Goal: Task Accomplishment & Management: Manage account settings

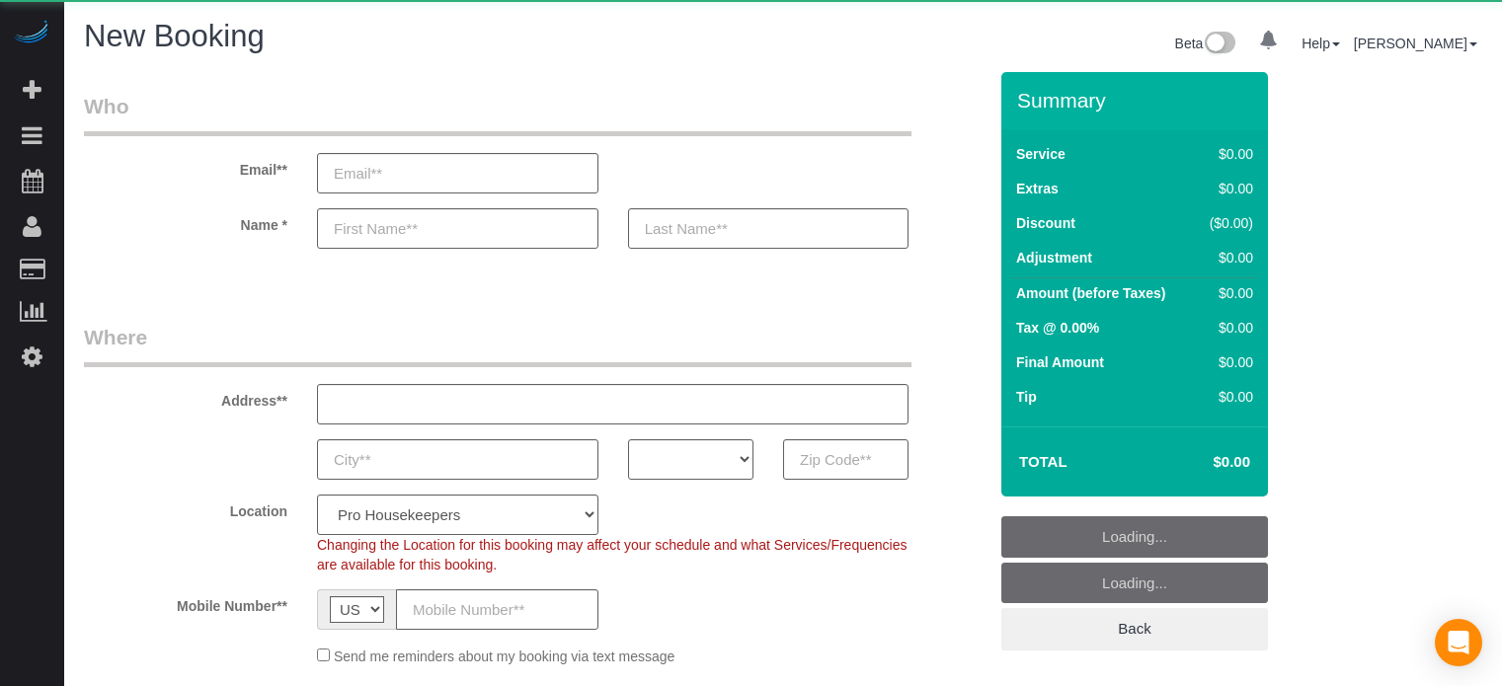
select select "4"
select select "number:9"
select select "object:1270"
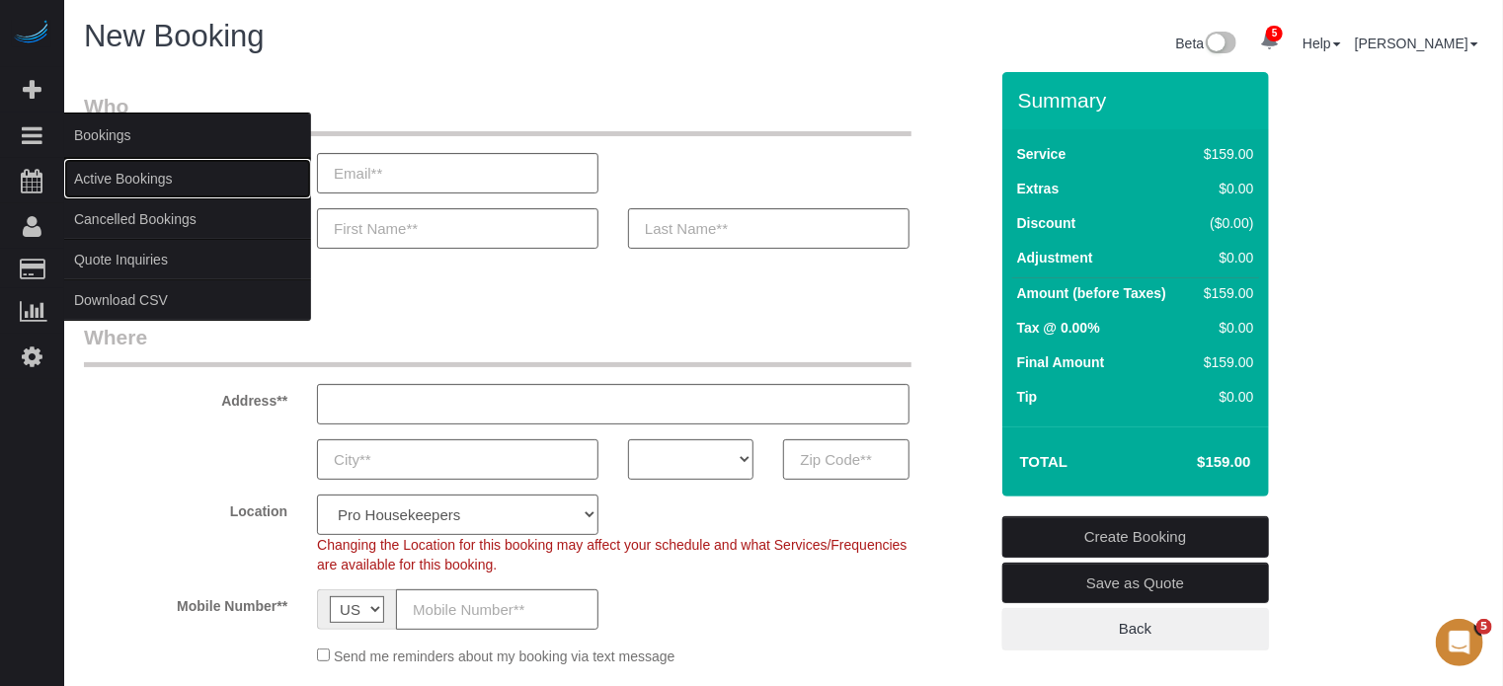
click at [141, 180] on link "Active Bookings" at bounding box center [187, 179] width 247 height 40
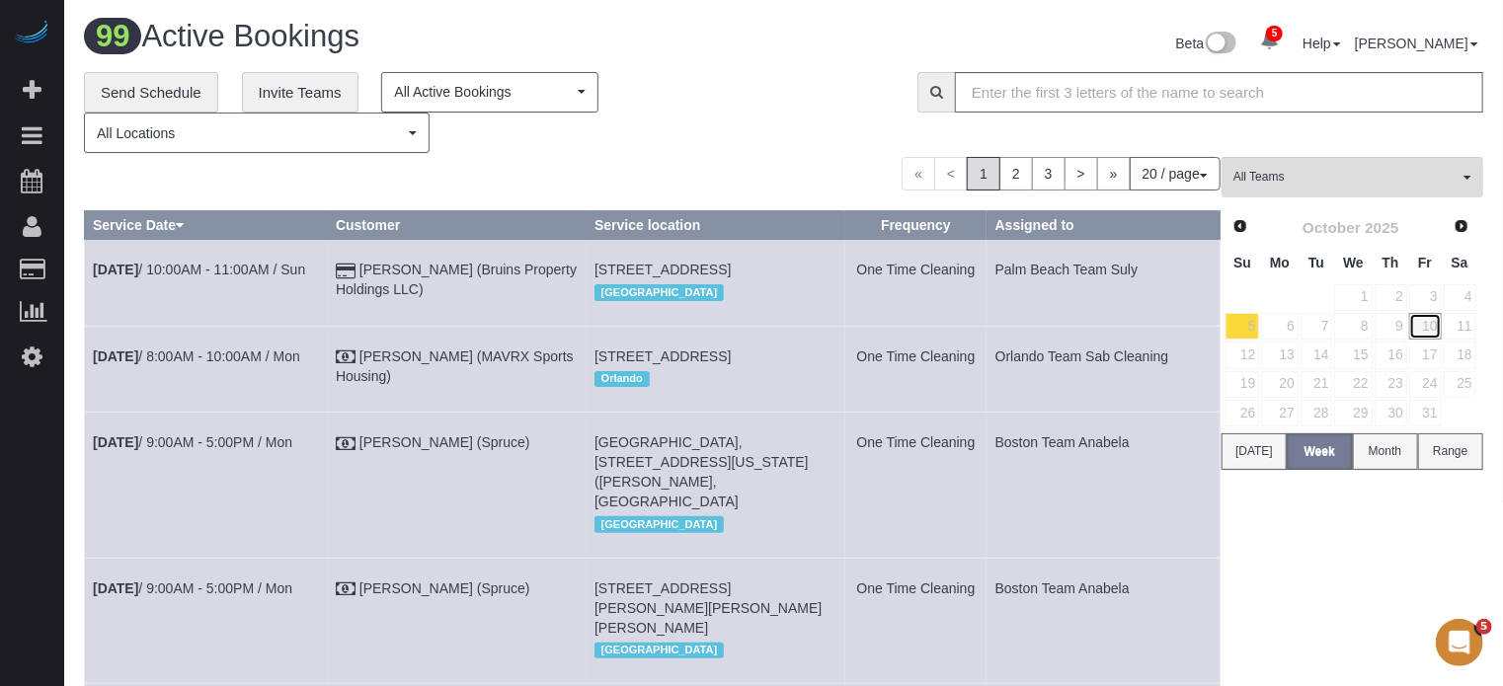
click at [1426, 325] on link "10" at bounding box center [1425, 326] width 33 height 27
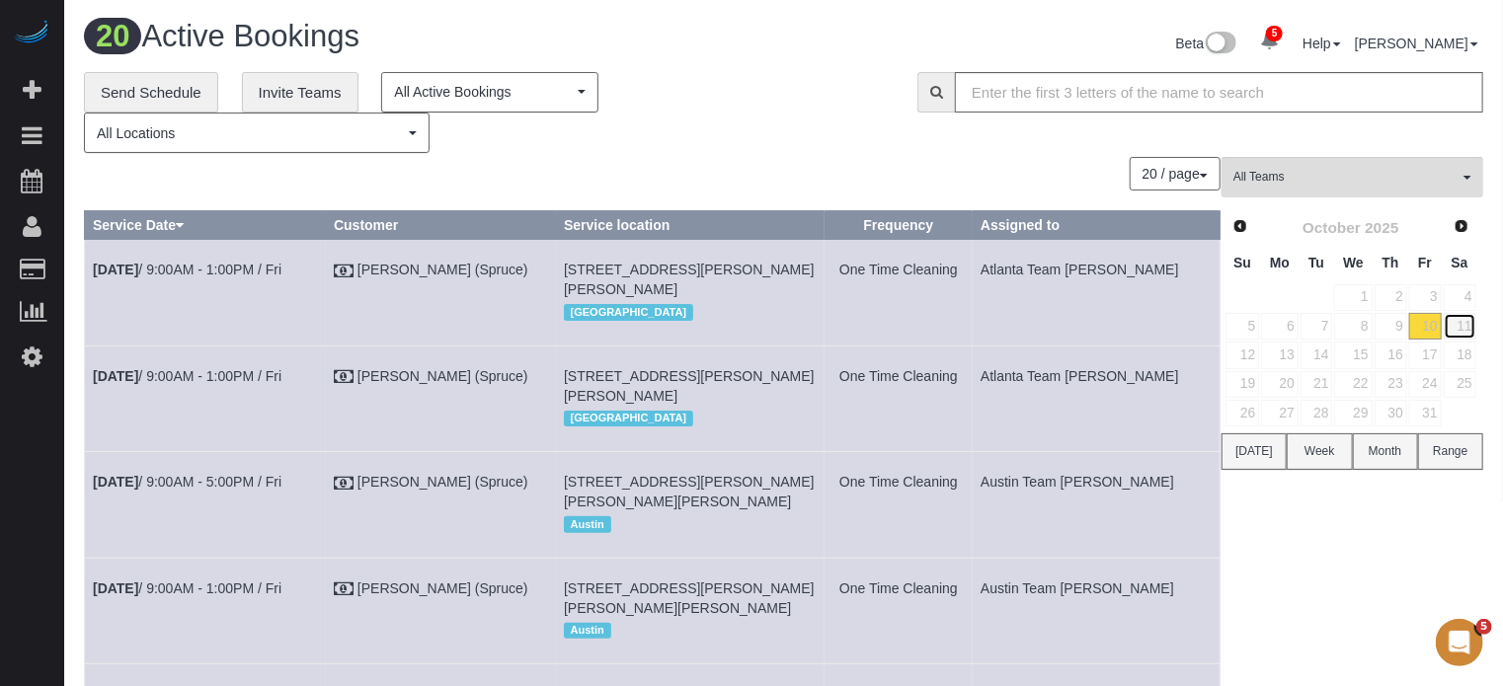
click at [1473, 331] on link "11" at bounding box center [1460, 326] width 33 height 27
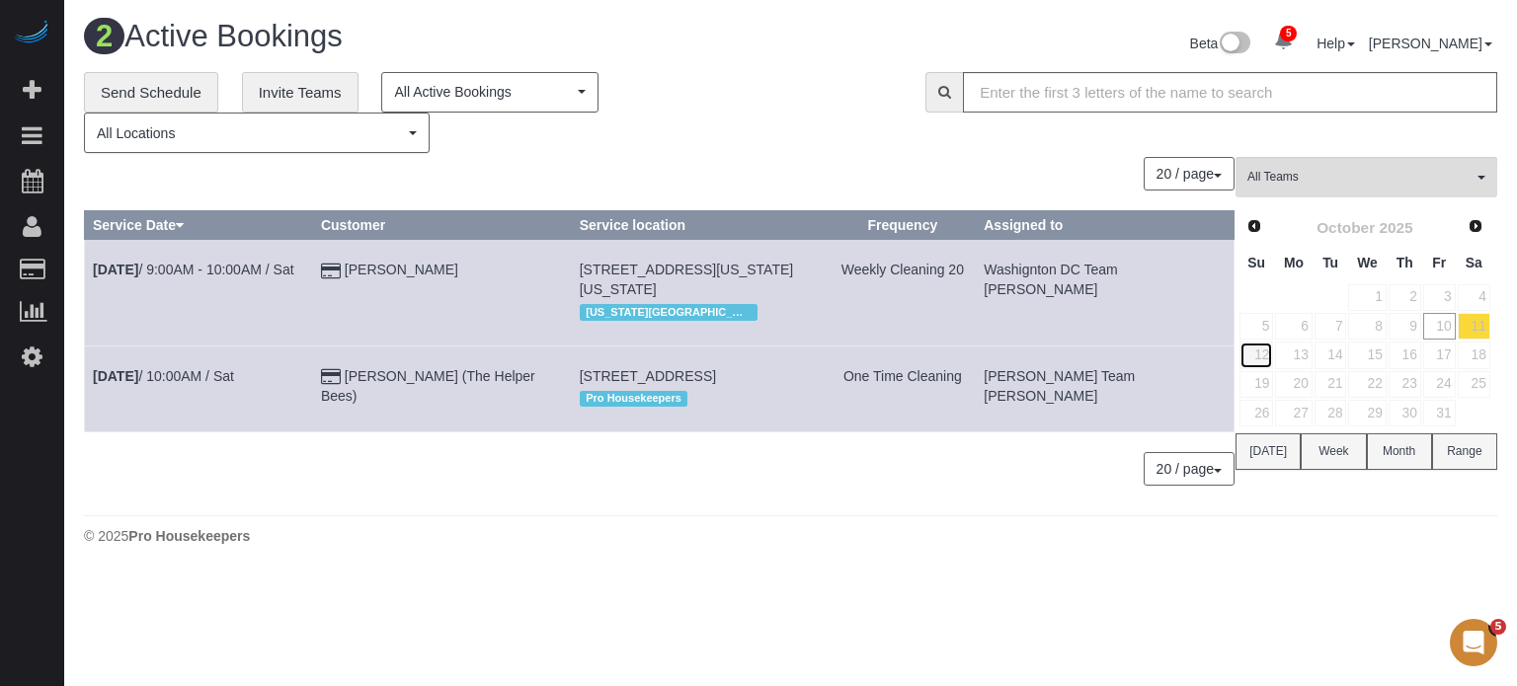
click at [1260, 355] on link "12" at bounding box center [1256, 355] width 34 height 27
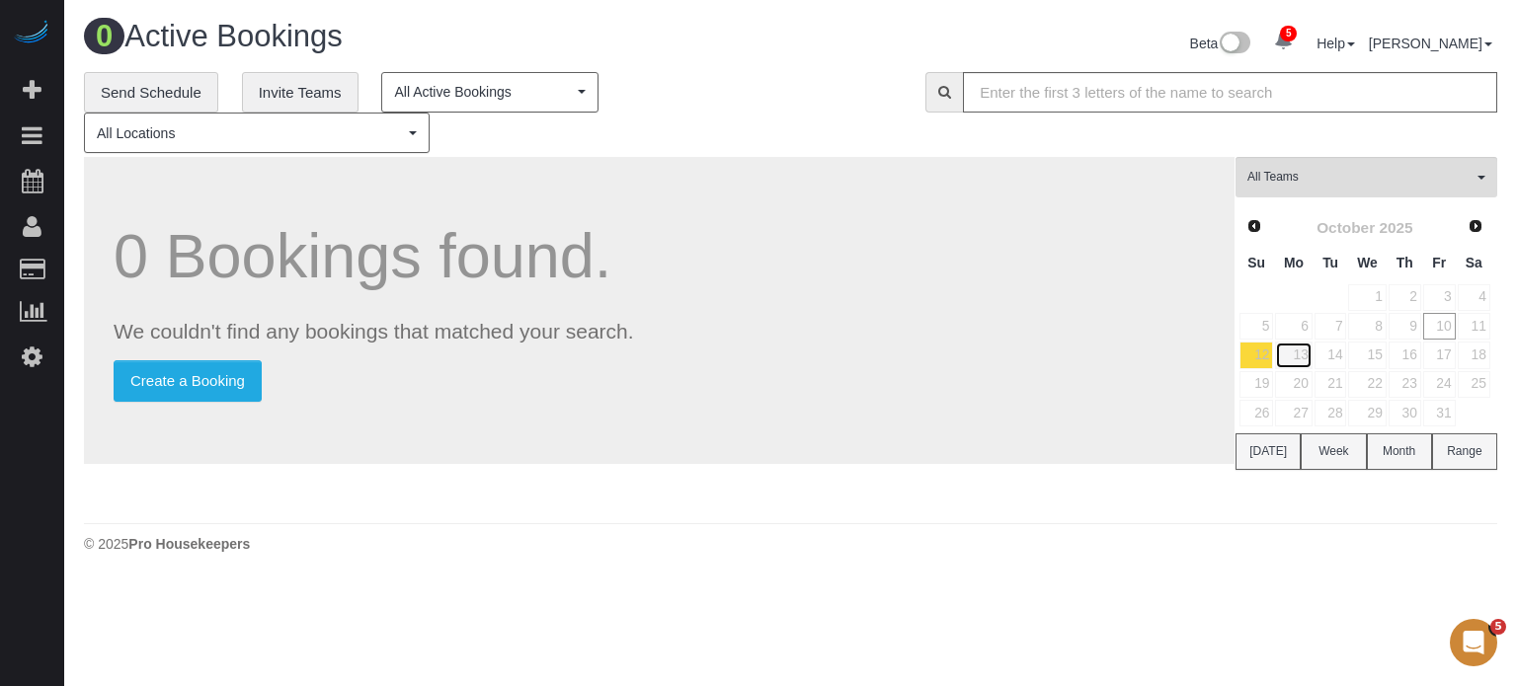
click at [1297, 352] on link "13" at bounding box center [1293, 355] width 37 height 27
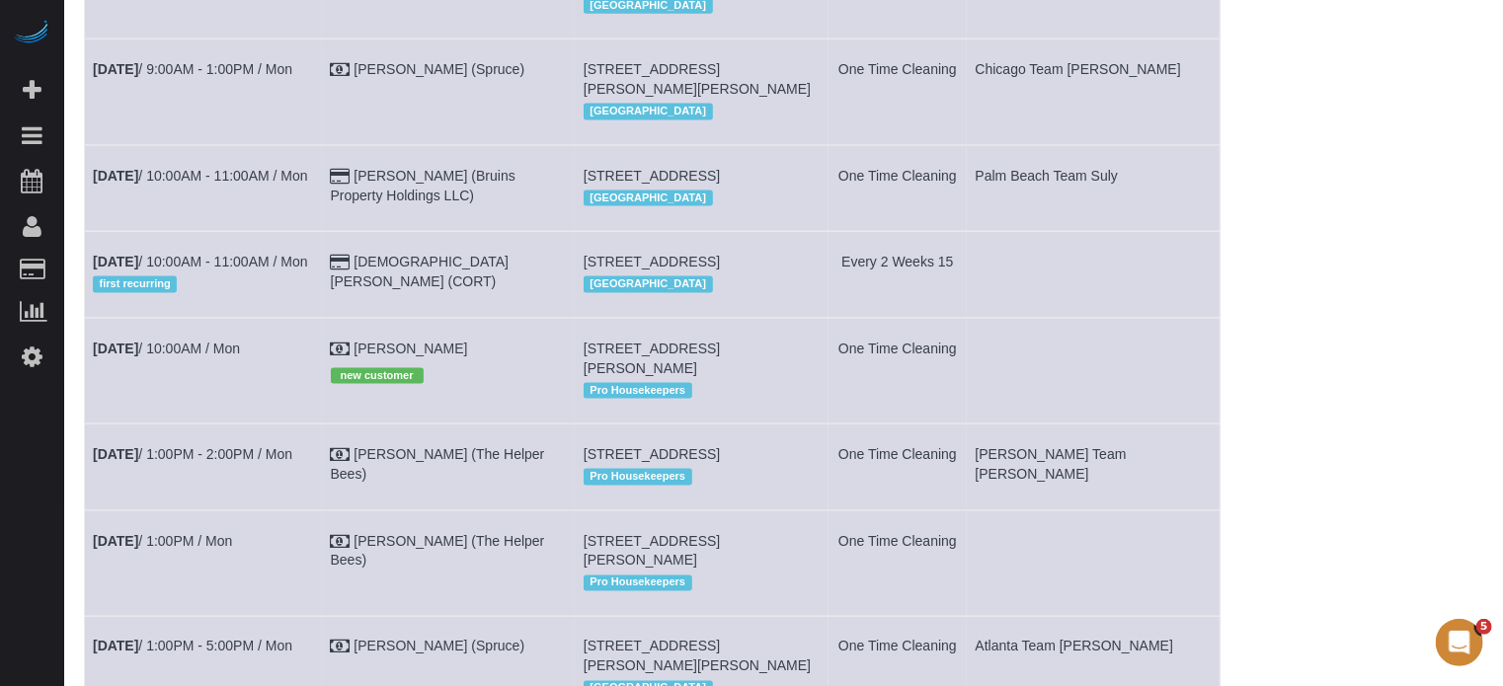
scroll to position [1531, 0]
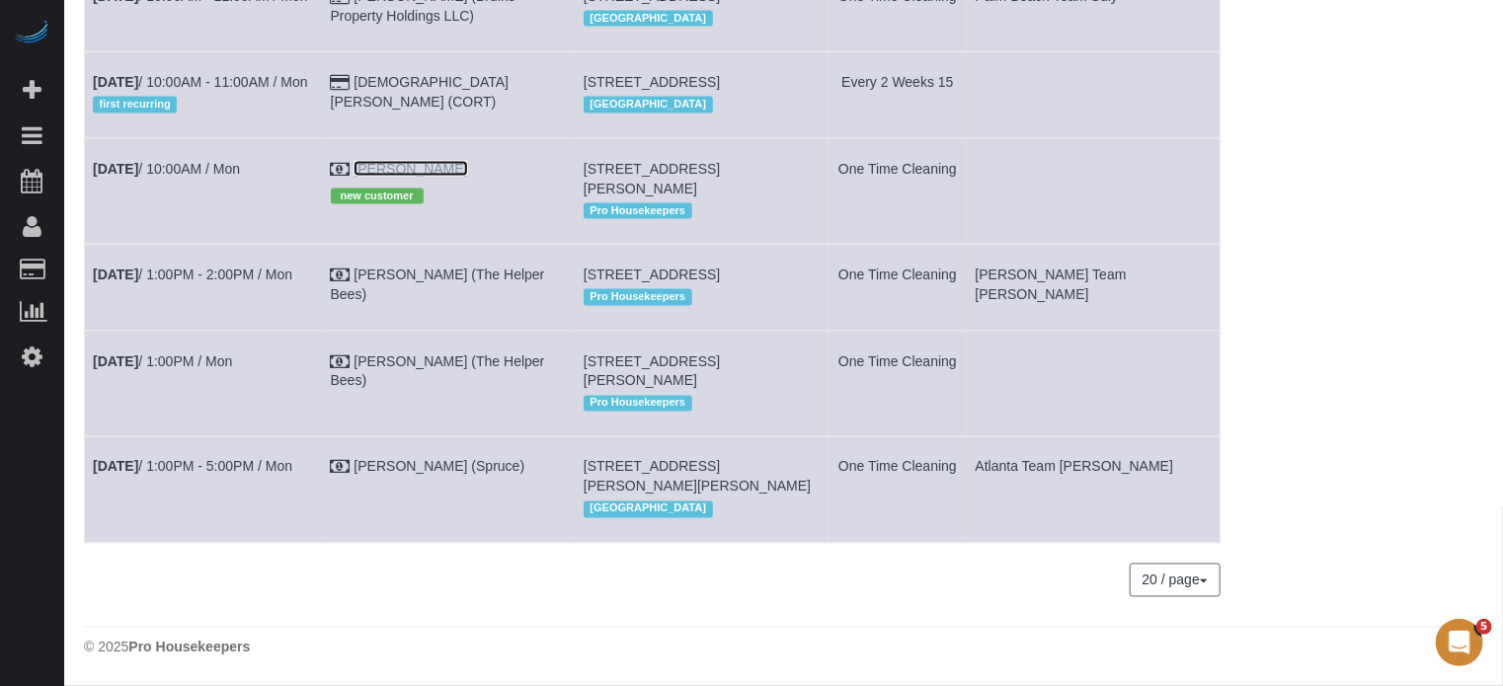
click at [413, 177] on link "[PERSON_NAME]" at bounding box center [411, 169] width 114 height 16
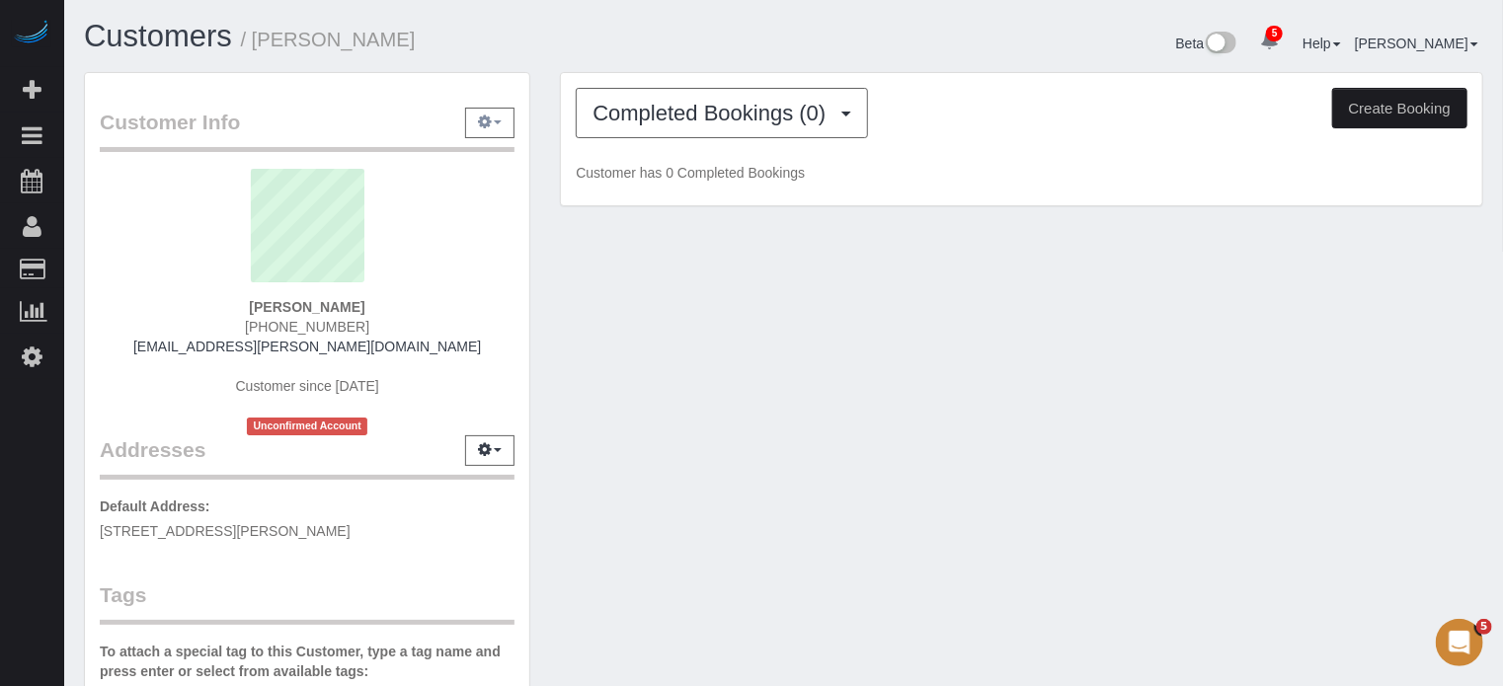
click at [482, 131] on button "button" at bounding box center [489, 123] width 49 height 31
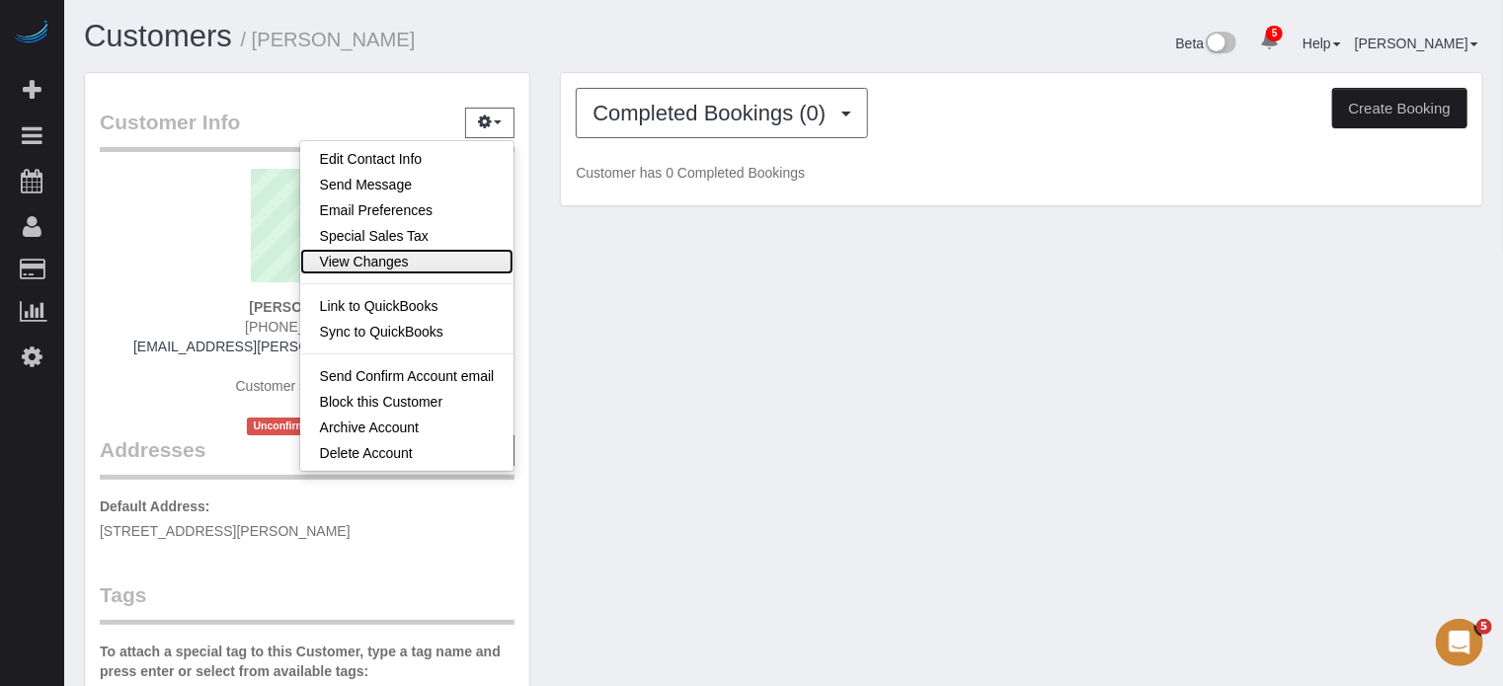
click at [352, 271] on link "View Changes" at bounding box center [407, 262] width 214 height 26
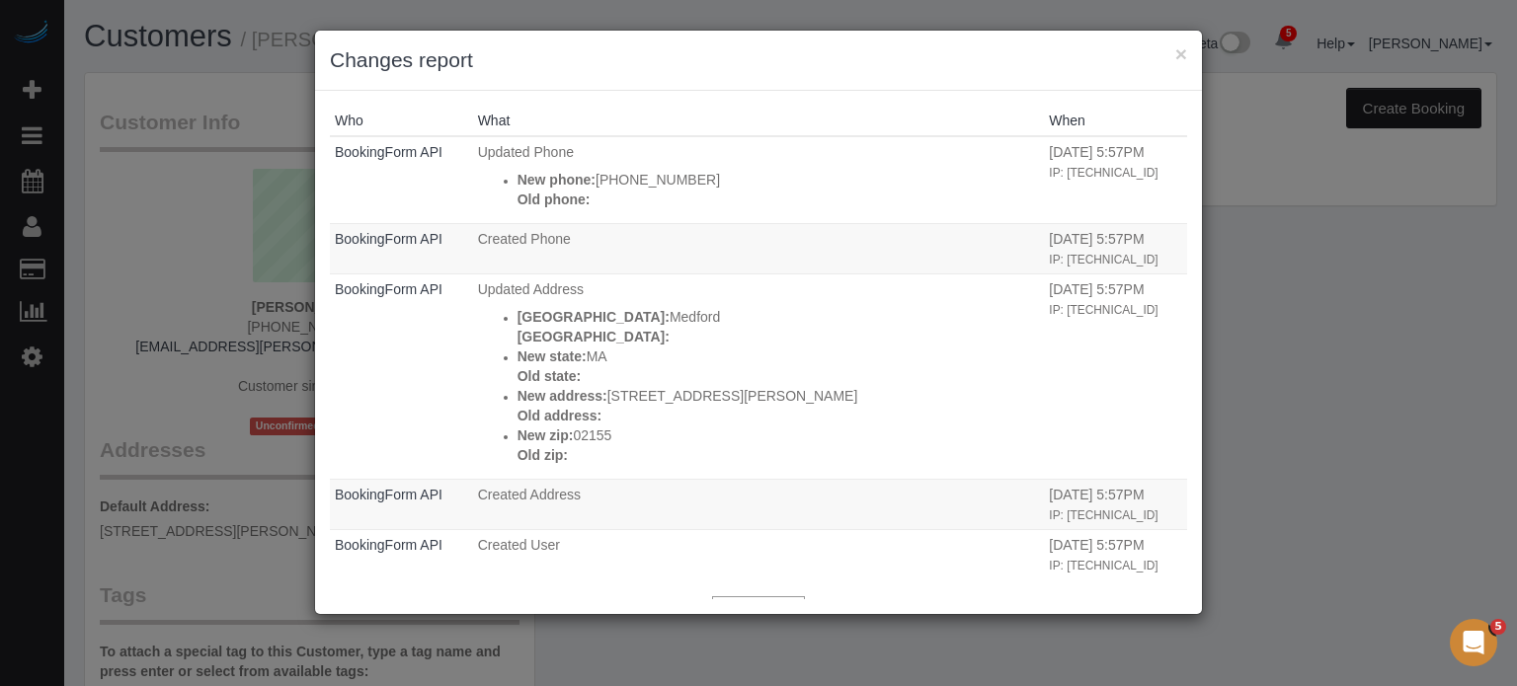
click at [1190, 50] on div "× Changes report" at bounding box center [758, 61] width 887 height 60
click at [1186, 50] on button "×" at bounding box center [1181, 53] width 12 height 21
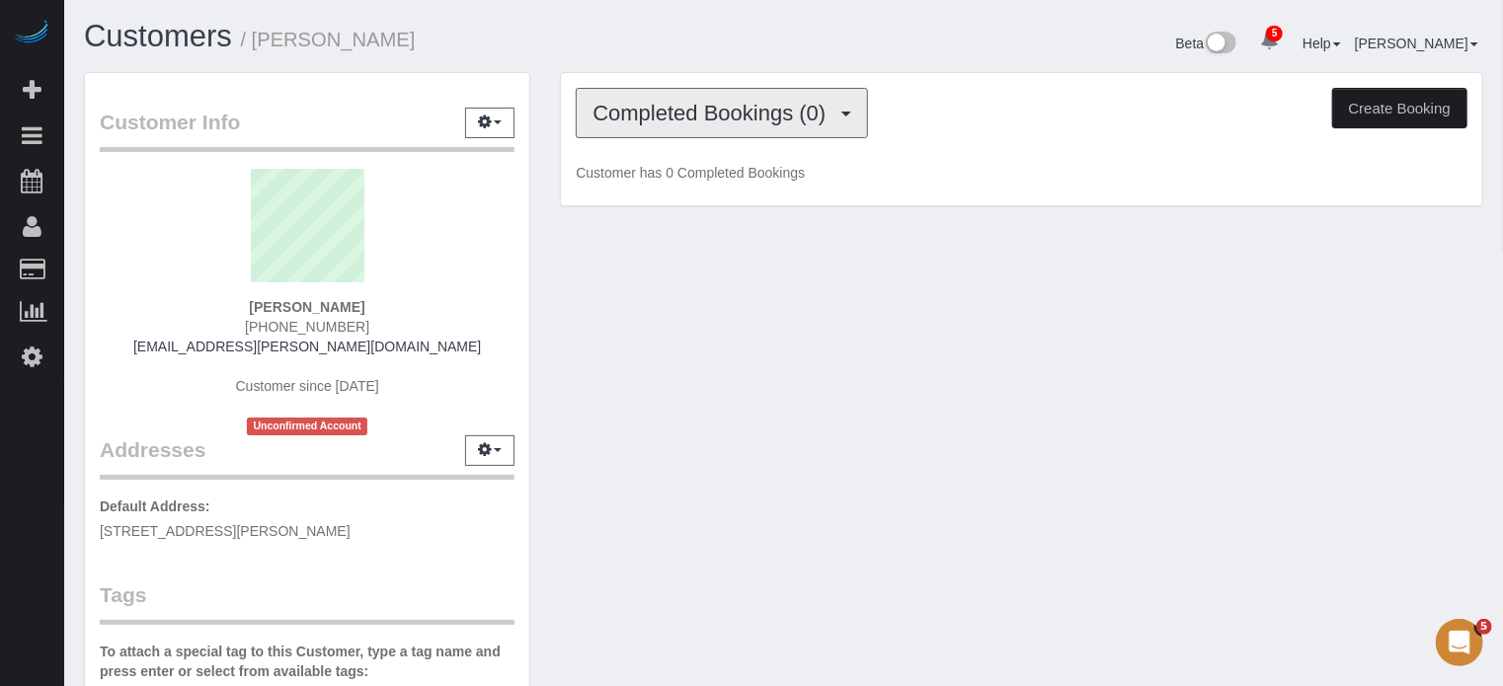
click at [679, 106] on span "Completed Bookings (0)" at bounding box center [714, 113] width 243 height 25
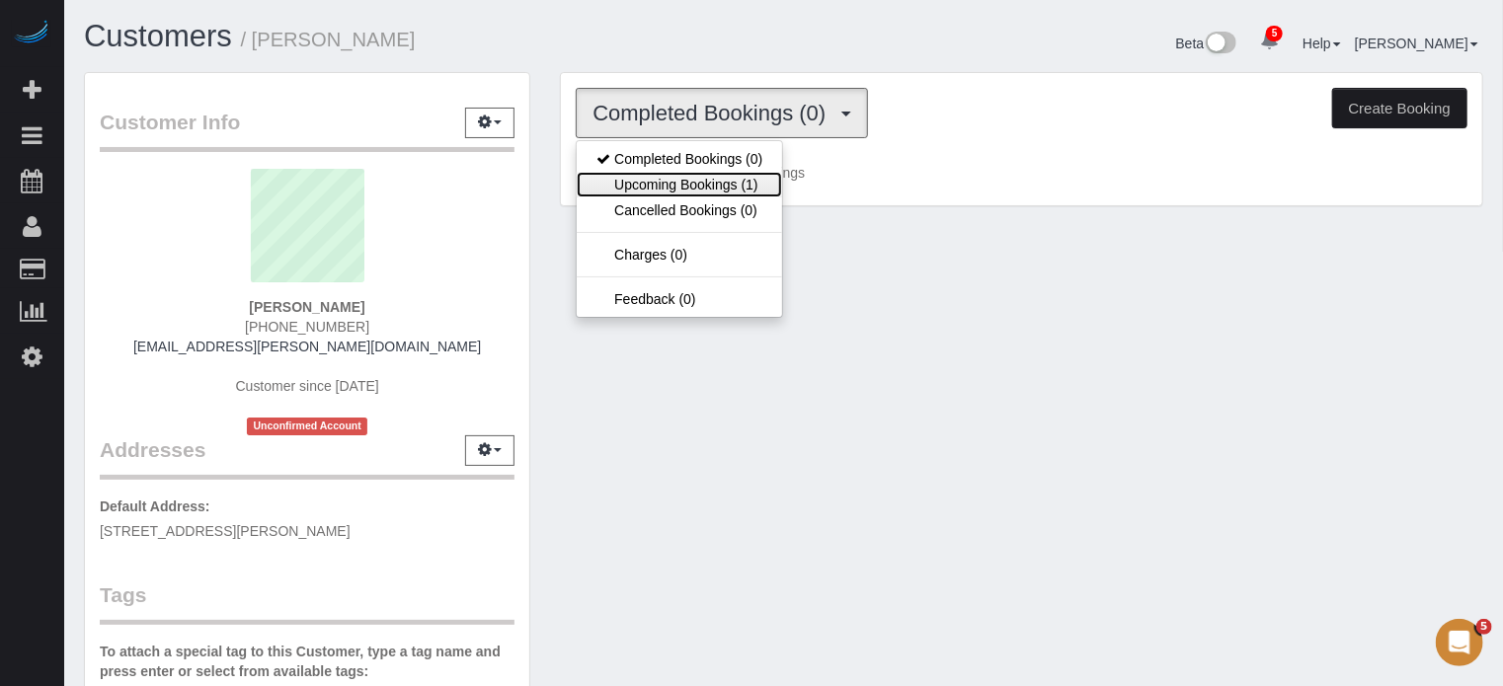
click at [653, 186] on link "Upcoming Bookings (1)" at bounding box center [679, 185] width 205 height 26
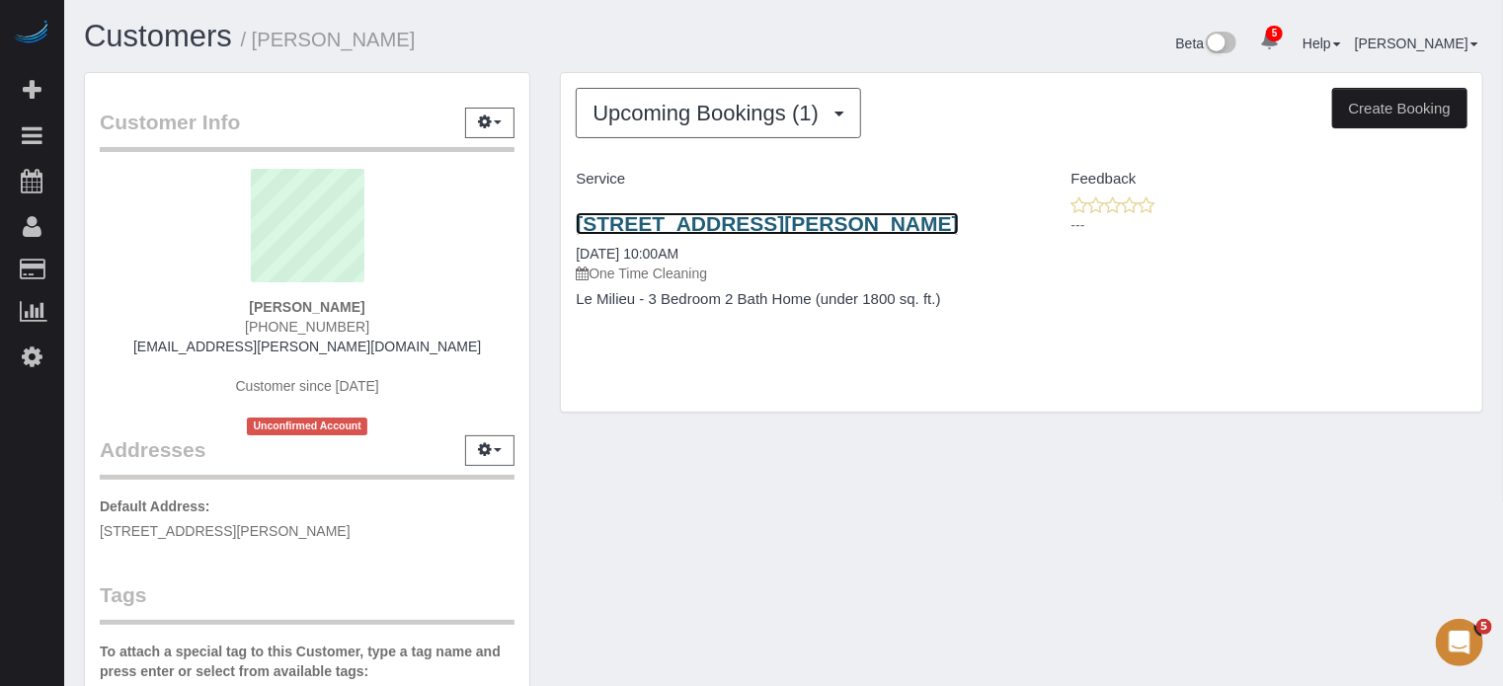
click at [664, 225] on link "[STREET_ADDRESS][PERSON_NAME]" at bounding box center [767, 223] width 382 height 23
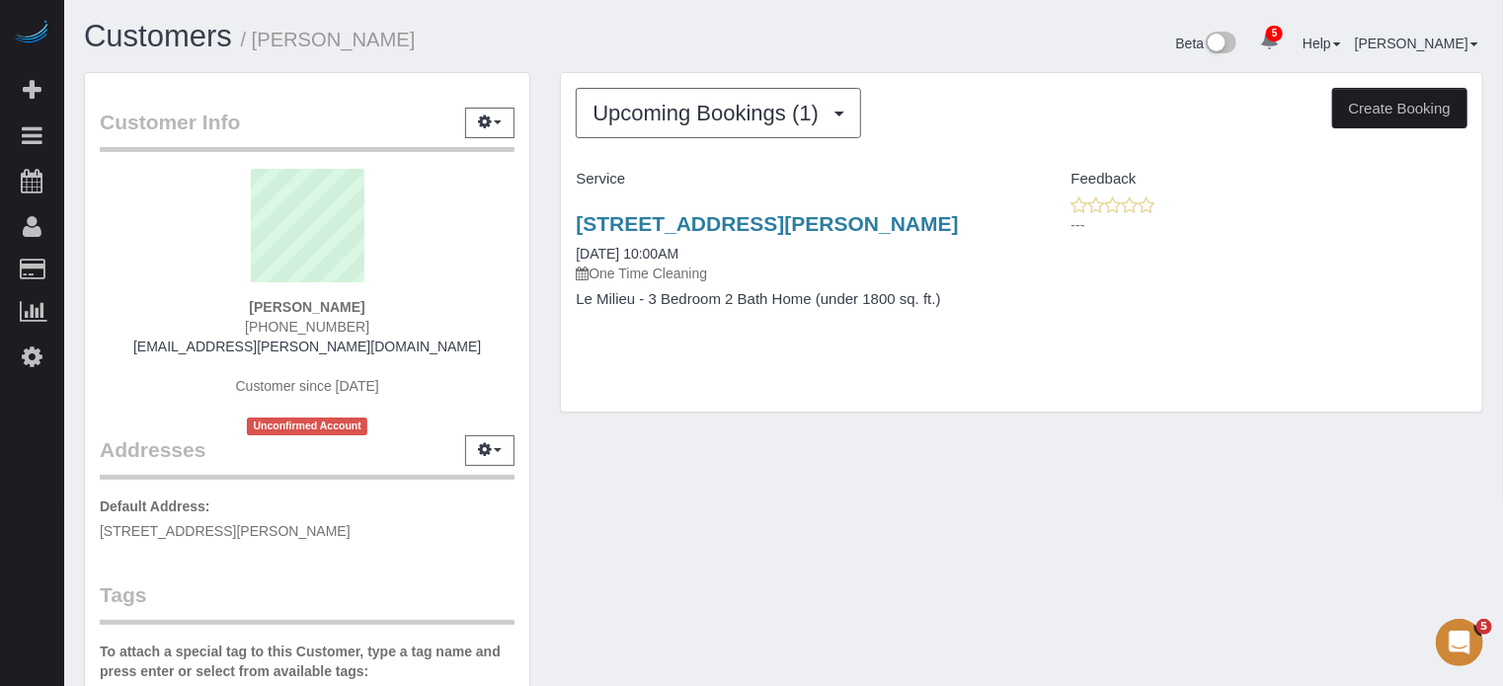
click at [747, 463] on div "Customer Info Edit Contact Info Send Message Email Preferences Special Sales Ta…" at bounding box center [783, 556] width 1429 height 969
click at [298, 304] on strong "[PERSON_NAME]" at bounding box center [307, 307] width 116 height 16
copy div "[PERSON_NAME]"
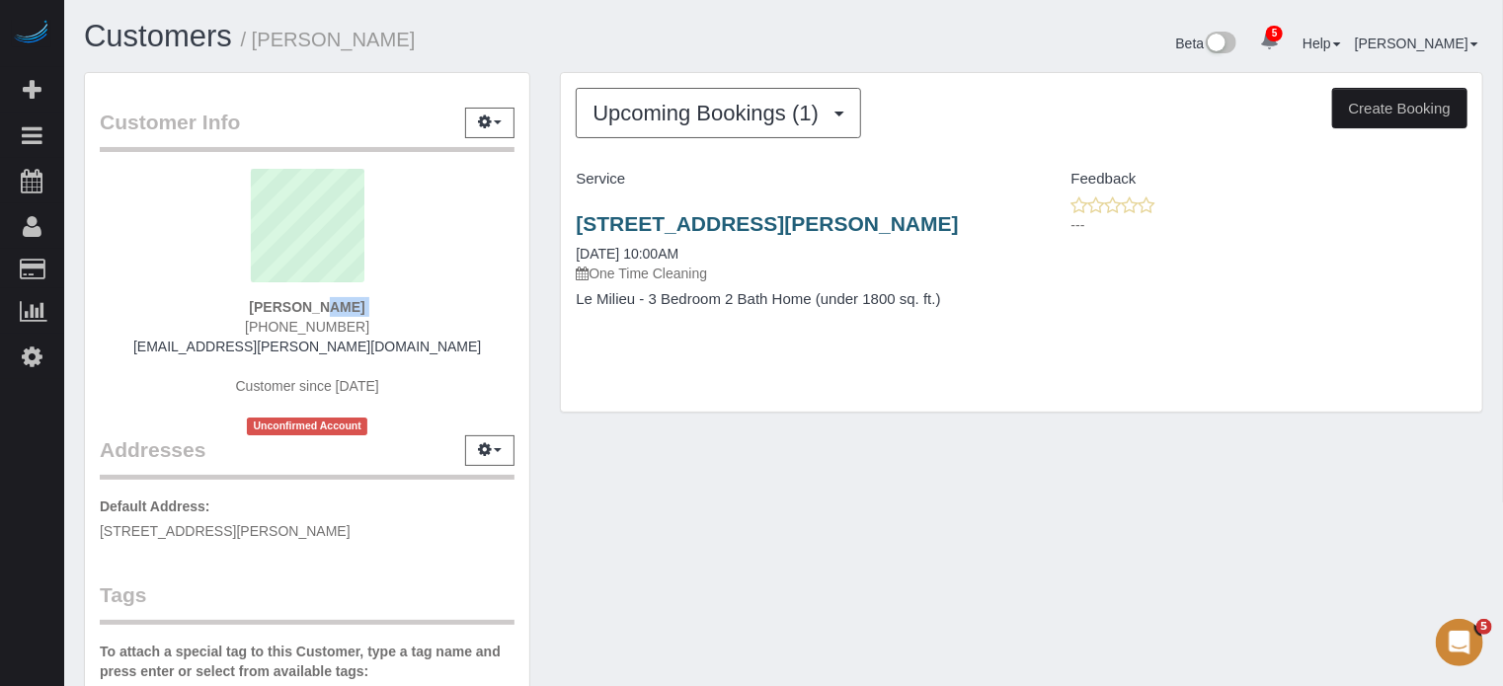
drag, startPoint x: 667, startPoint y: 256, endPoint x: 576, endPoint y: 218, distance: 98.3
click at [576, 218] on h3 "[STREET_ADDRESS][PERSON_NAME]" at bounding box center [791, 223] width 431 height 23
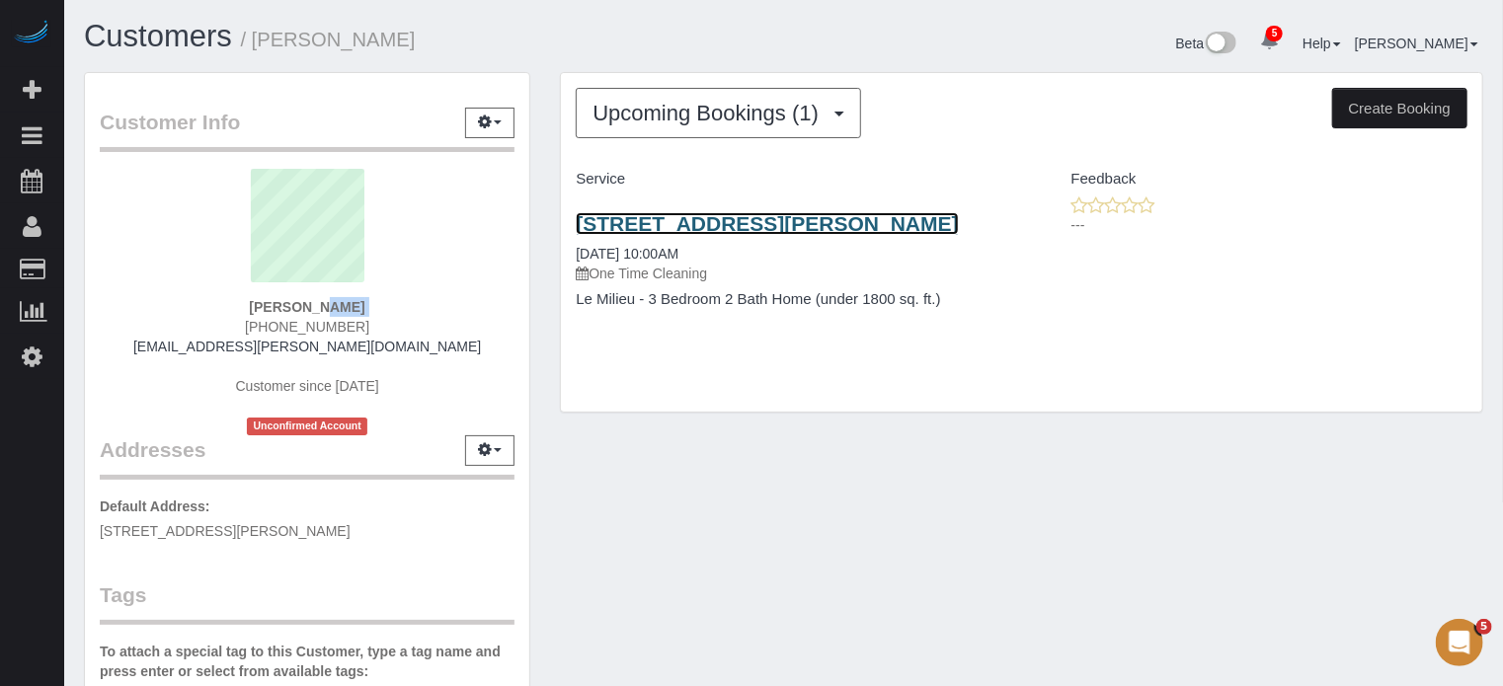
copy link "[STREET_ADDRESS][PERSON_NAME]"
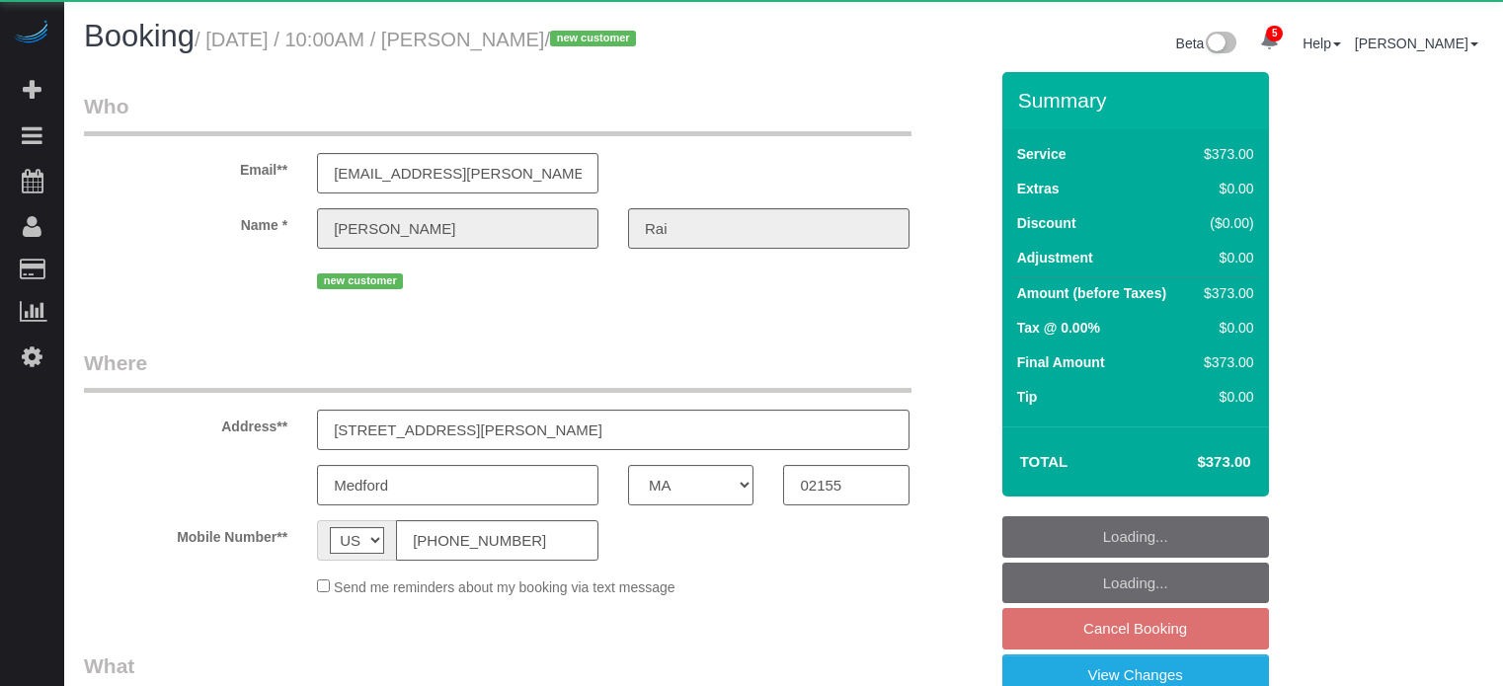
select select "MA"
select select "6"
select select "spot2"
select select "number:9"
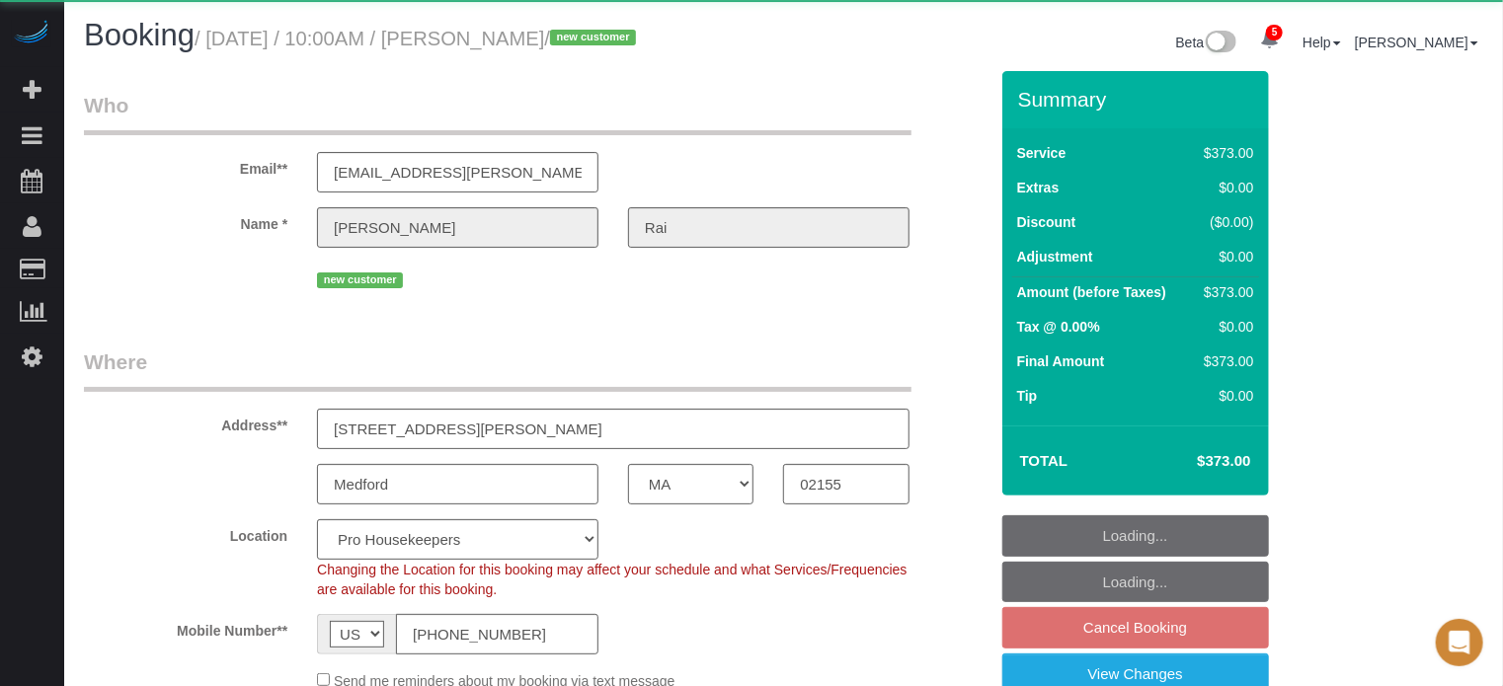
select select "object:1296"
